Goal: Task Accomplishment & Management: Manage account settings

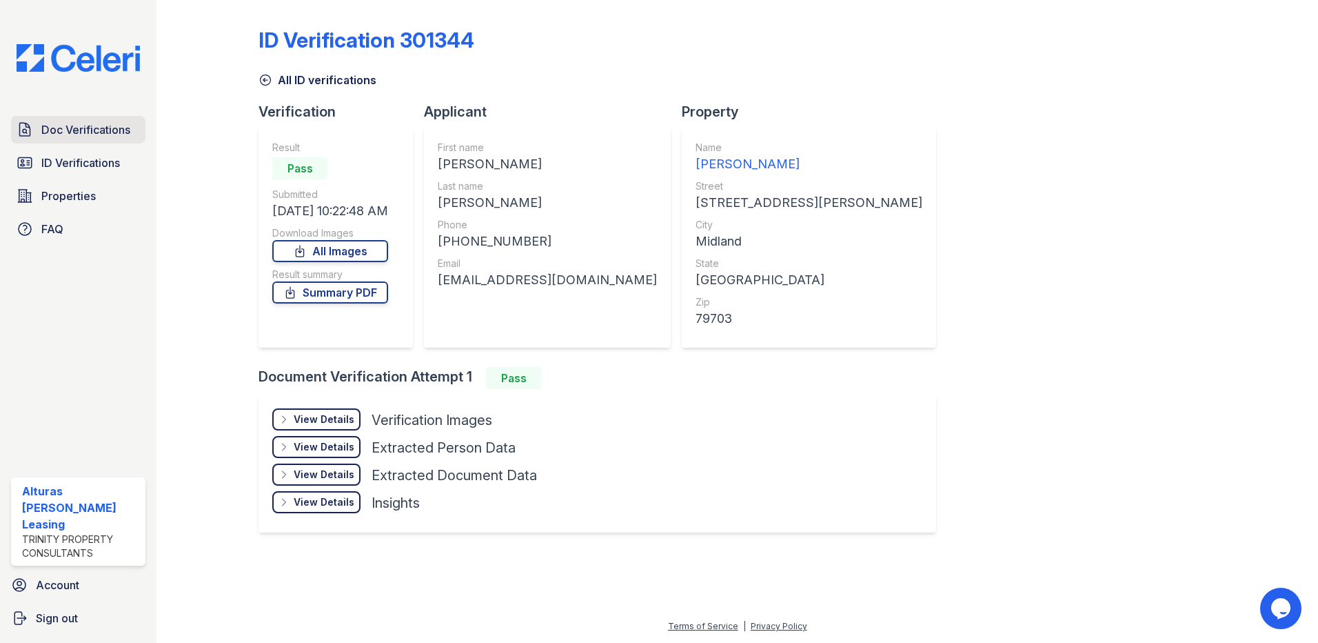
click at [96, 132] on span "Doc Verifications" at bounding box center [85, 129] width 89 height 17
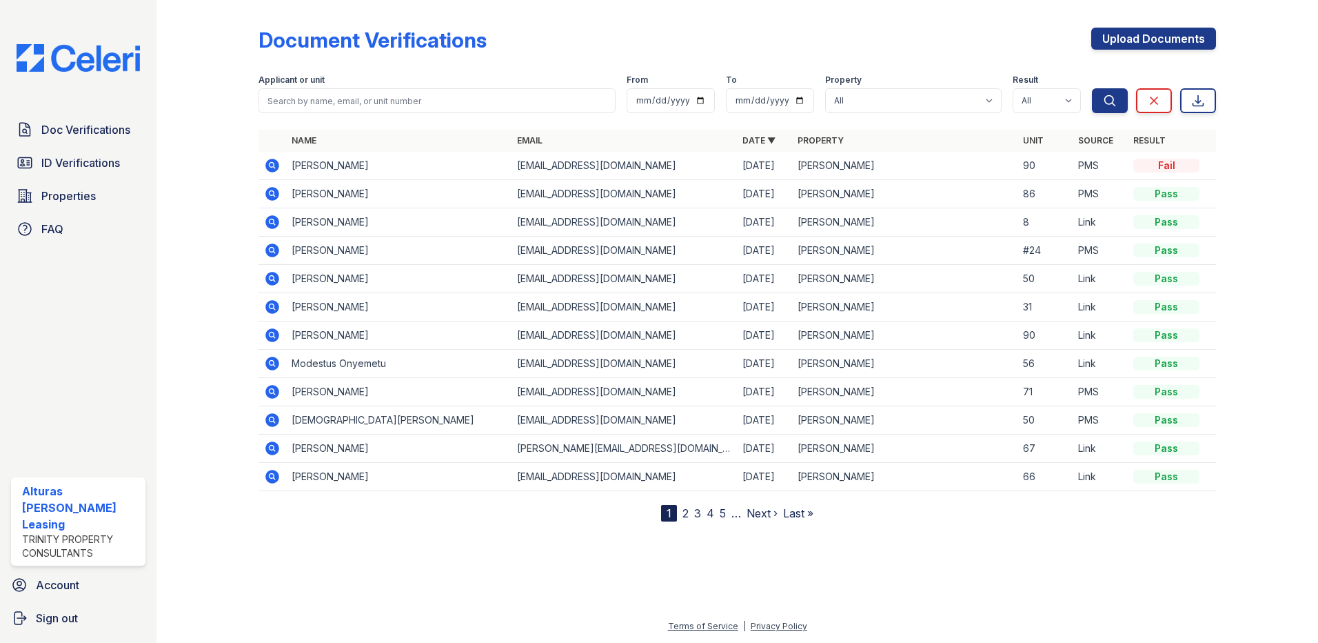
click at [270, 164] on icon at bounding box center [272, 165] width 17 height 17
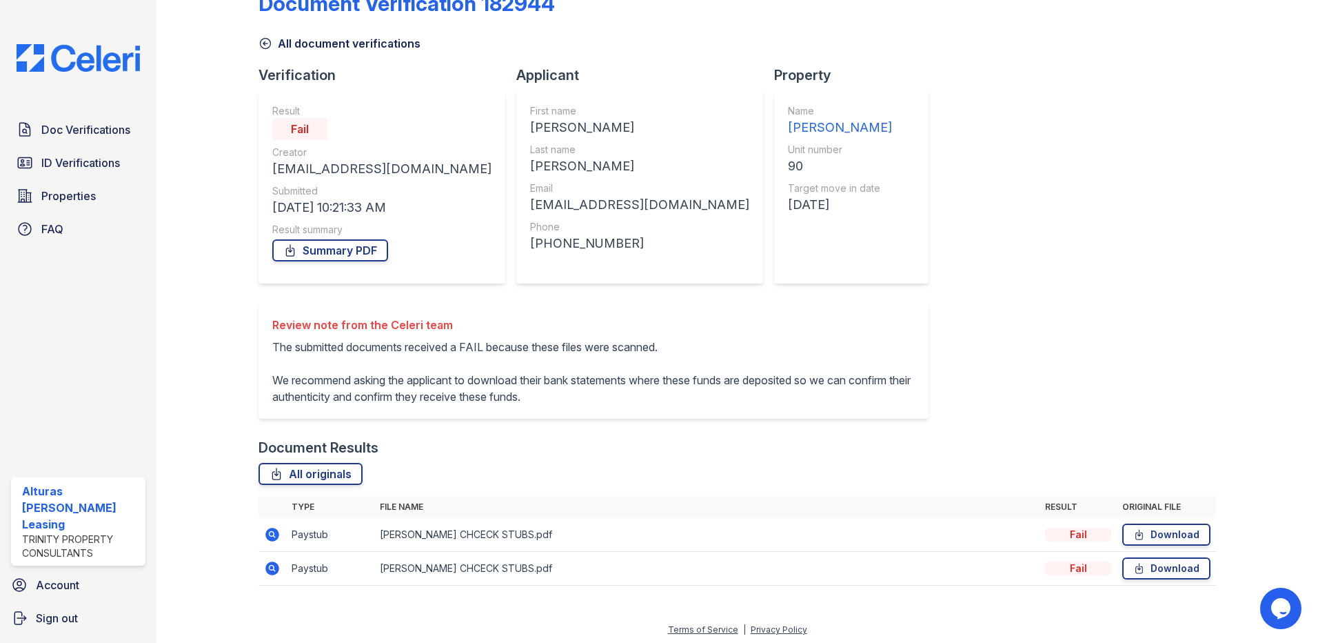
scroll to position [57, 0]
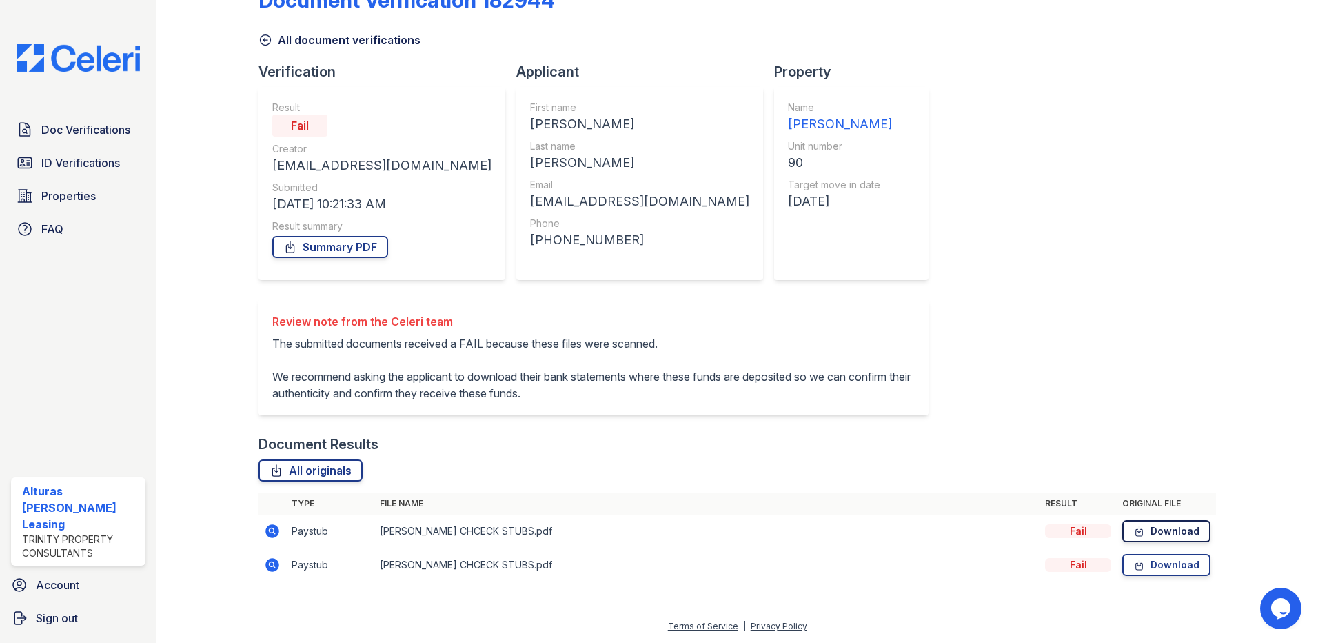
click at [1156, 530] on link "Download" at bounding box center [1167, 531] width 88 height 22
